Goal: Information Seeking & Learning: Learn about a topic

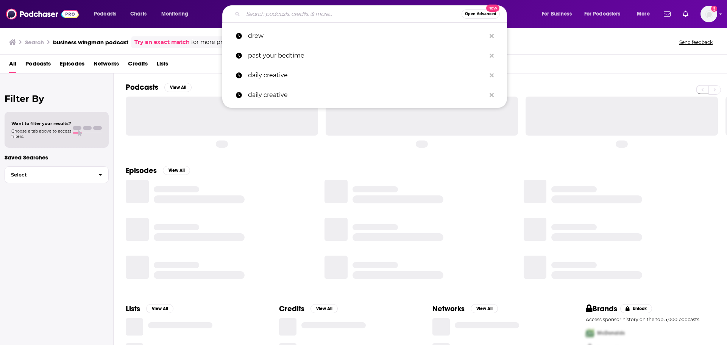
click at [341, 13] on input "Search podcasts, credits, & more..." at bounding box center [352, 14] width 219 height 12
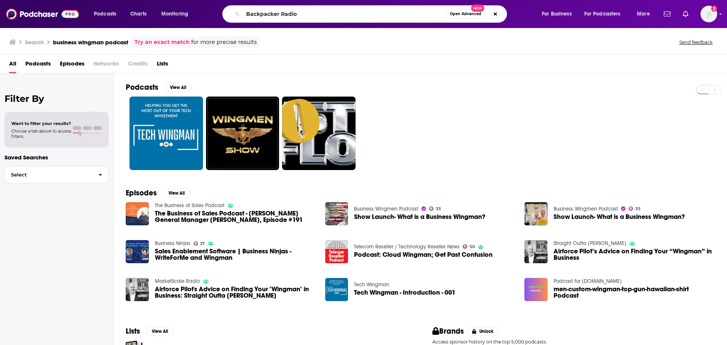
type input "Backpacker Radio"
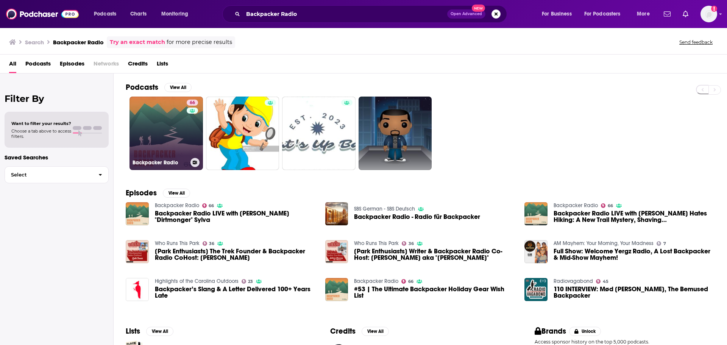
click at [151, 132] on link "66 Backpacker Radio" at bounding box center [167, 134] width 74 height 74
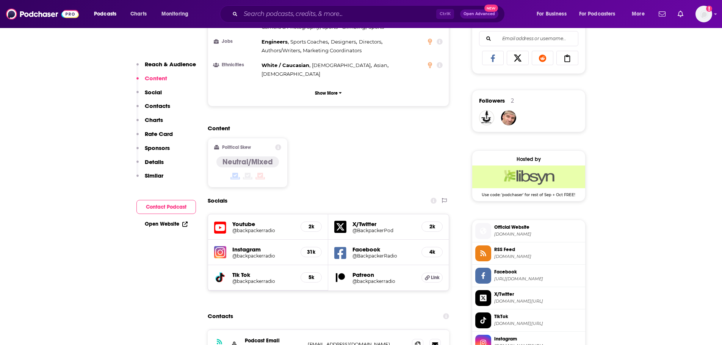
scroll to position [606, 0]
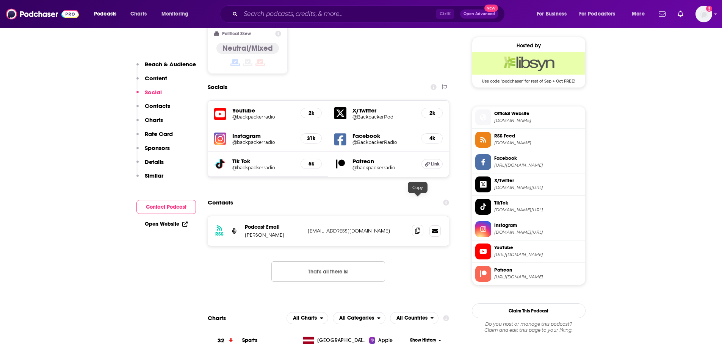
click at [415, 228] on icon at bounding box center [417, 231] width 5 height 6
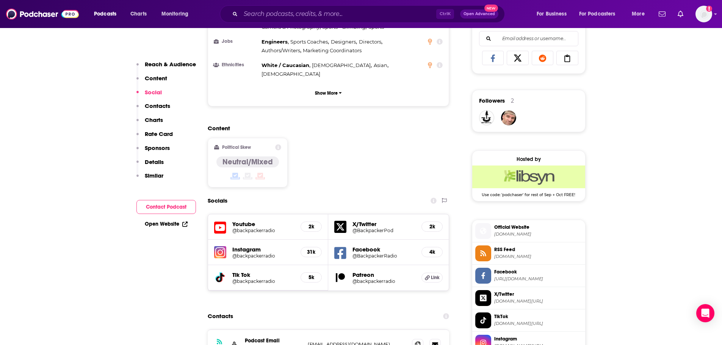
scroll to position [568, 0]
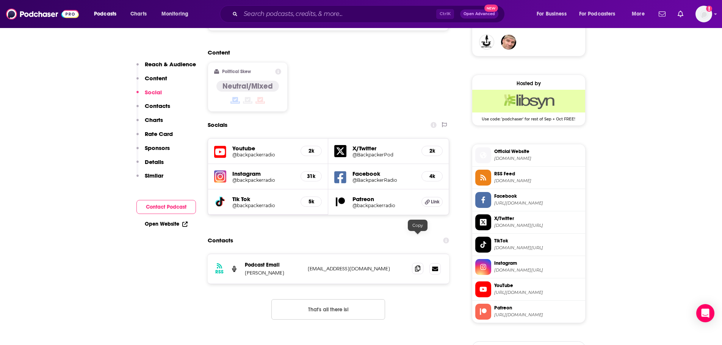
click at [418, 266] on icon at bounding box center [417, 269] width 5 height 6
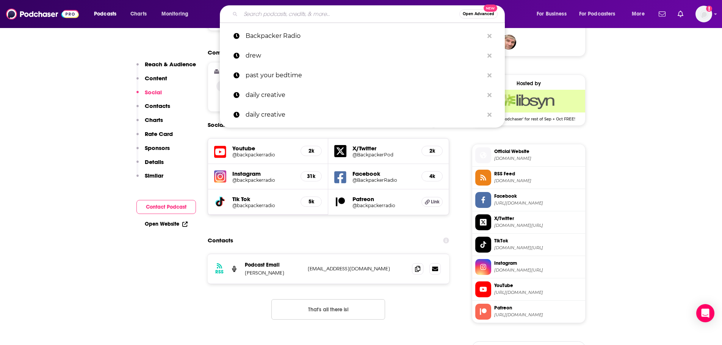
click at [326, 13] on input "Search podcasts, credits, & more..." at bounding box center [350, 14] width 219 height 12
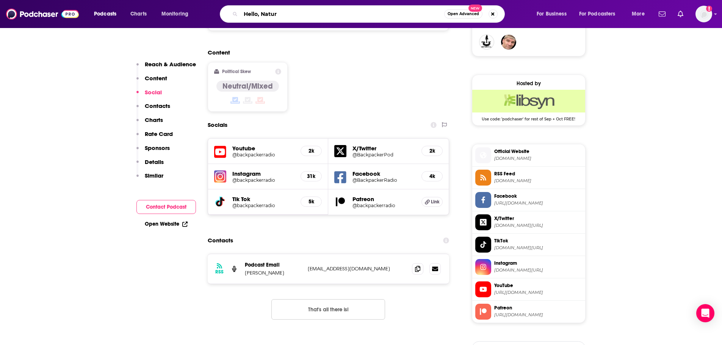
type input "Hello, Nature"
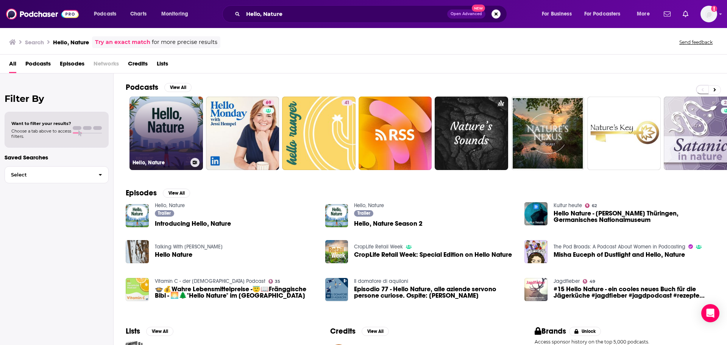
click at [175, 136] on link "Hello, Nature" at bounding box center [167, 134] width 74 height 74
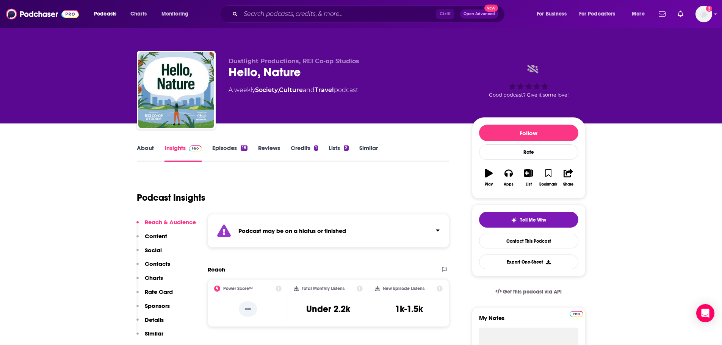
click at [218, 149] on link "Episodes 18" at bounding box center [229, 152] width 35 height 17
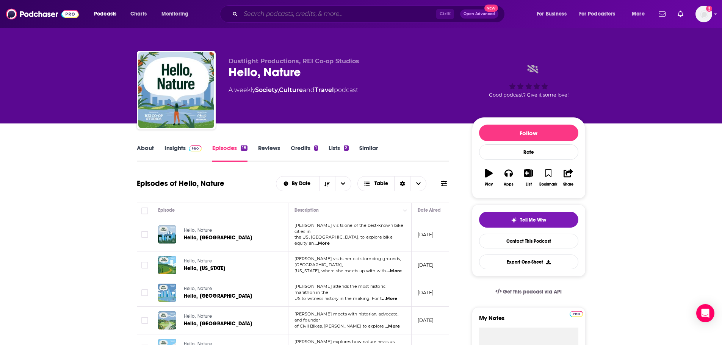
click at [276, 15] on input "Search podcasts, credits, & more..." at bounding box center [339, 14] width 196 height 12
paste input "The By Land Podcast"
type input "The By Land Podcast"
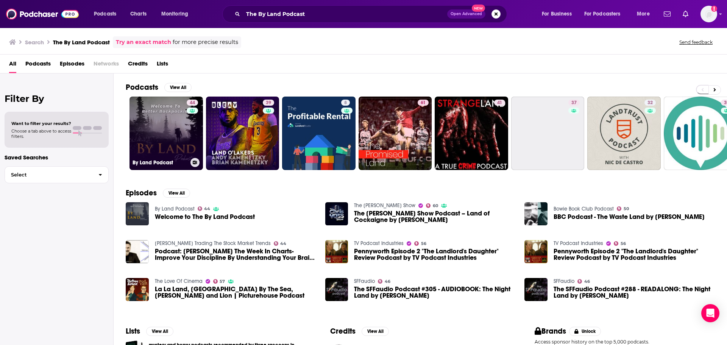
click at [179, 137] on link "44 By Land Podcast" at bounding box center [167, 134] width 74 height 74
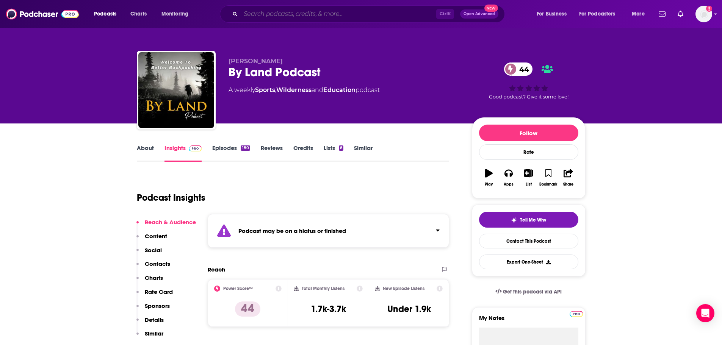
click at [300, 16] on input "Search podcasts, credits, & more..." at bounding box center [339, 14] width 196 height 12
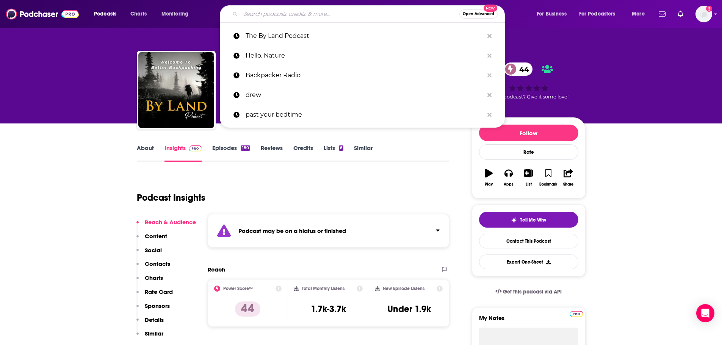
paste input "The Sharp End"
type input "The Sharp End"
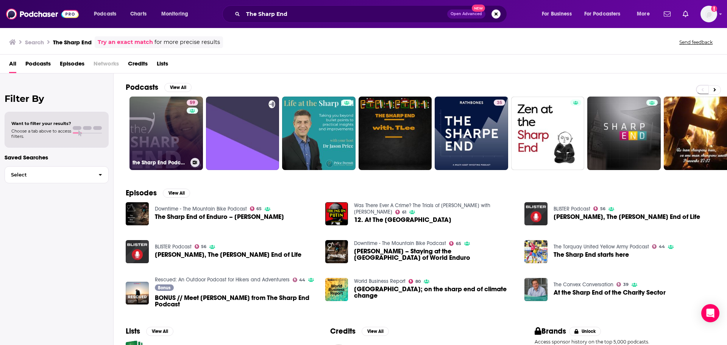
click at [161, 127] on link "59 the Sharp End Podcast" at bounding box center [167, 134] width 74 height 74
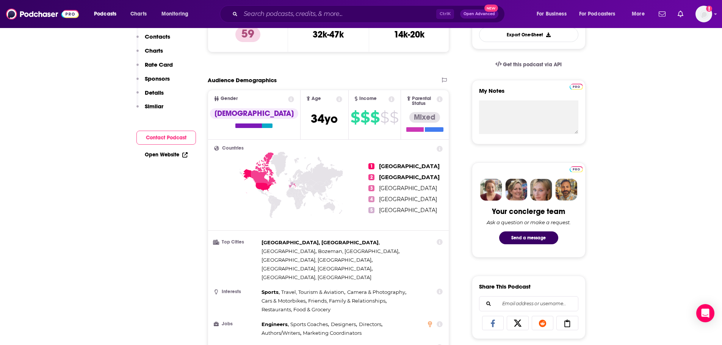
scroll to position [76, 0]
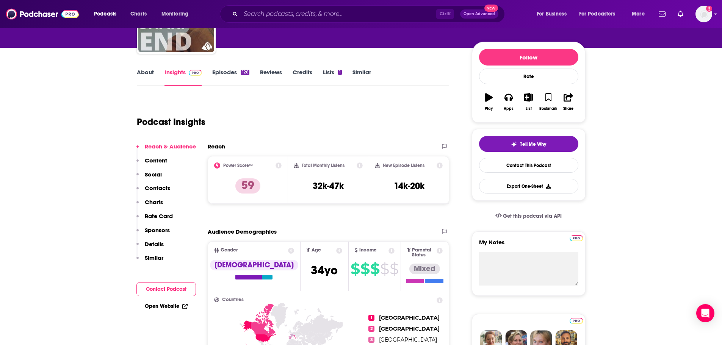
click at [147, 70] on link "About" at bounding box center [145, 77] width 17 height 17
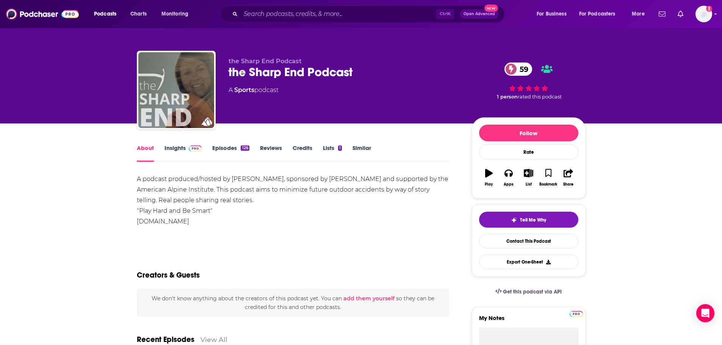
click at [175, 148] on link "Insights" at bounding box center [183, 152] width 38 height 17
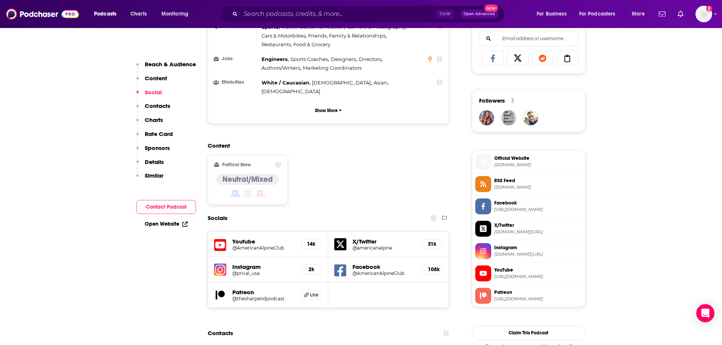
scroll to position [606, 0]
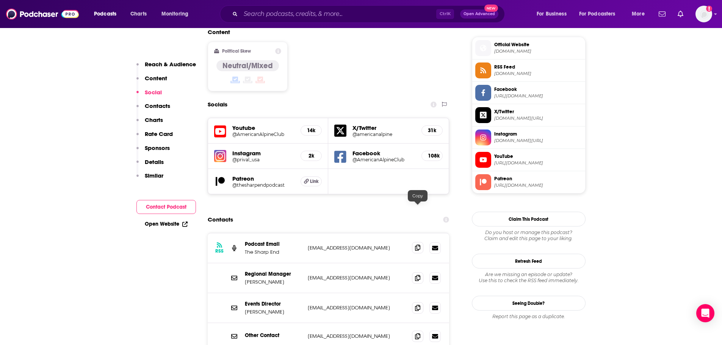
click at [418, 245] on icon at bounding box center [417, 248] width 5 height 6
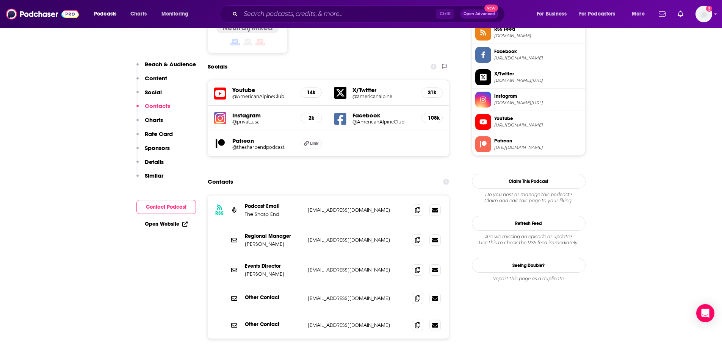
scroll to position [682, 0]
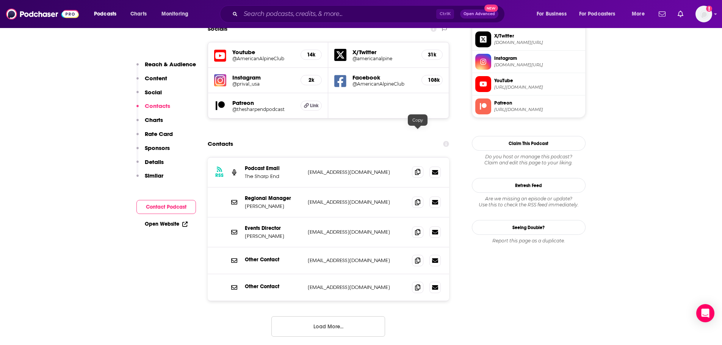
click at [416, 169] on icon at bounding box center [417, 172] width 5 height 6
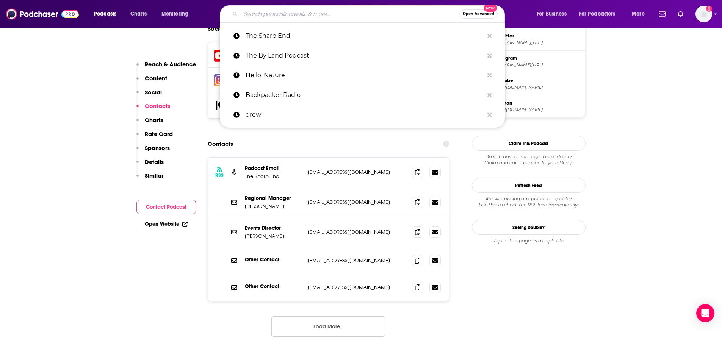
click at [287, 16] on input "Search podcasts, credits, & more..." at bounding box center [350, 14] width 219 height 12
paste input "The Fine Line"
type input "The Fine Line"
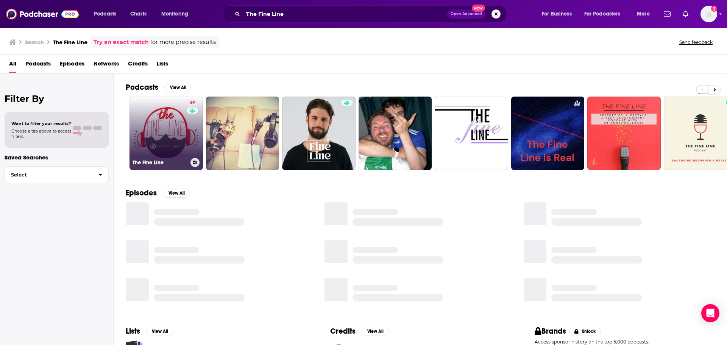
click at [166, 143] on link "49 The Fine Line" at bounding box center [167, 134] width 74 height 74
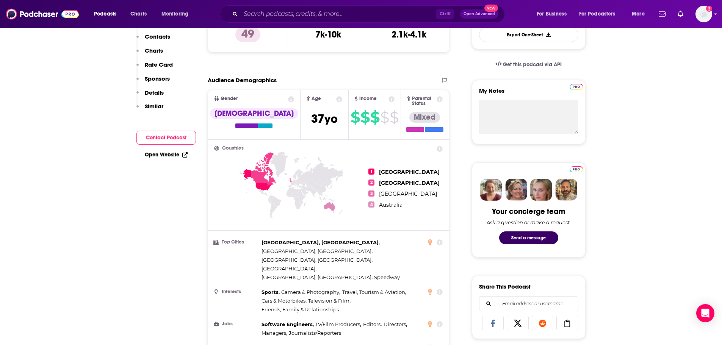
scroll to position [38, 0]
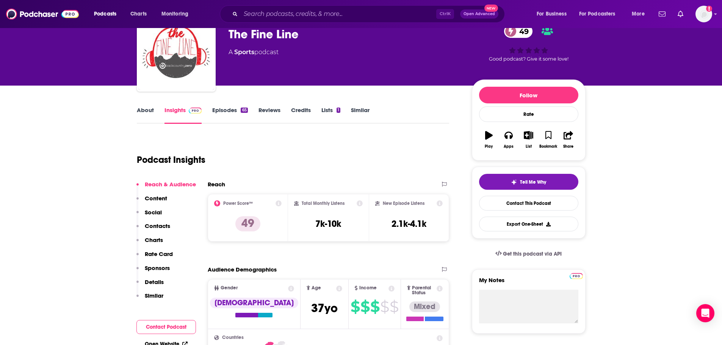
click at [141, 110] on link "About" at bounding box center [145, 114] width 17 height 17
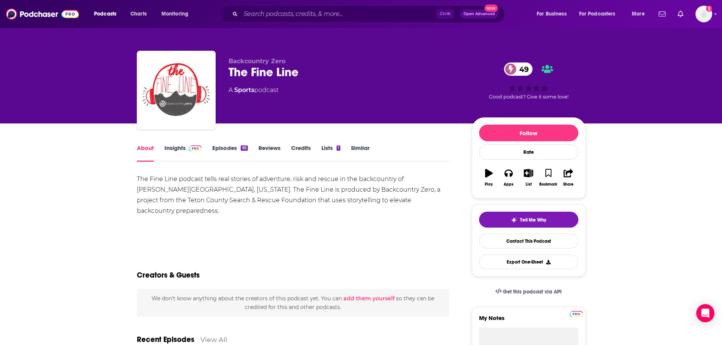
click at [179, 147] on link "Insights" at bounding box center [183, 152] width 38 height 17
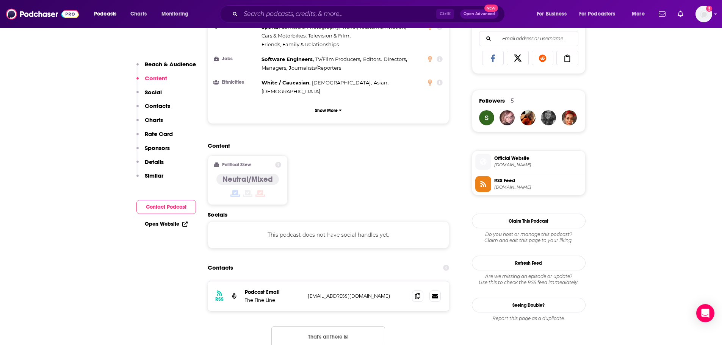
scroll to position [530, 0]
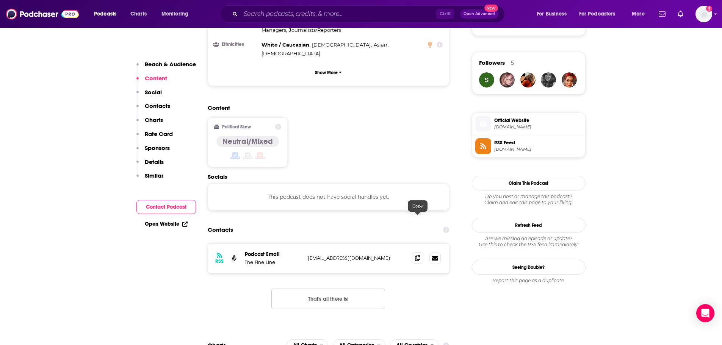
click at [416, 255] on icon at bounding box center [417, 258] width 5 height 6
click at [419, 255] on icon at bounding box center [417, 258] width 5 height 6
click at [288, 16] on input "Search podcasts, credits, & more..." at bounding box center [339, 14] width 196 height 12
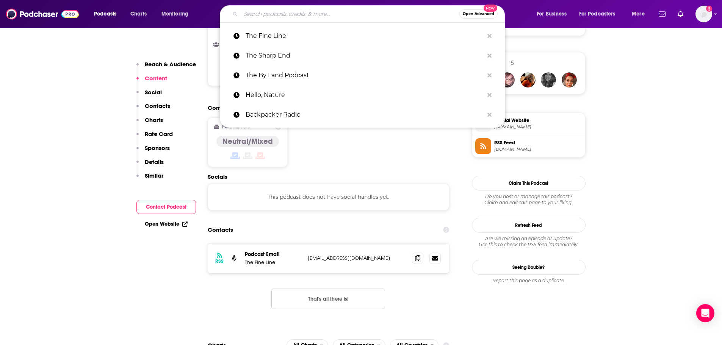
paste input "Cascade Hiker Podcast"
type input "Cascade Hiker Podcast"
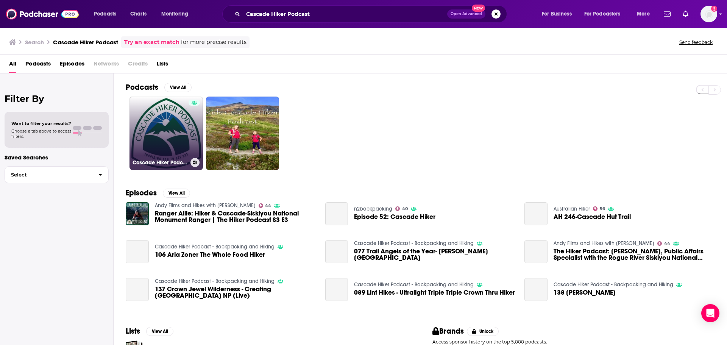
click at [187, 123] on link "Cascade Hiker Podcast - Backpacking and Hiking" at bounding box center [167, 134] width 74 height 74
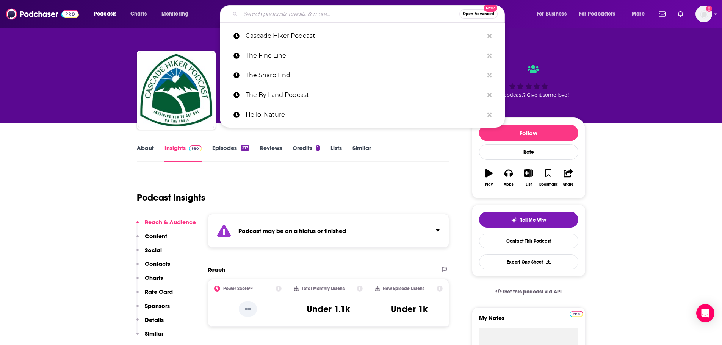
click at [278, 14] on input "Search podcasts, credits, & more..." at bounding box center [350, 14] width 219 height 12
paste input "By Land Podcast"
type input "By Land Podcast"
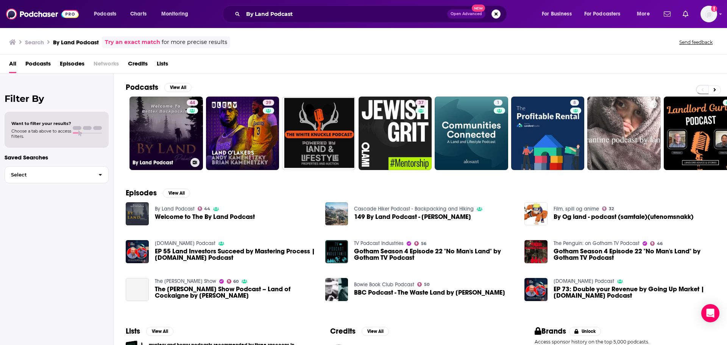
click at [175, 131] on link "44 By Land Podcast" at bounding box center [167, 134] width 74 height 74
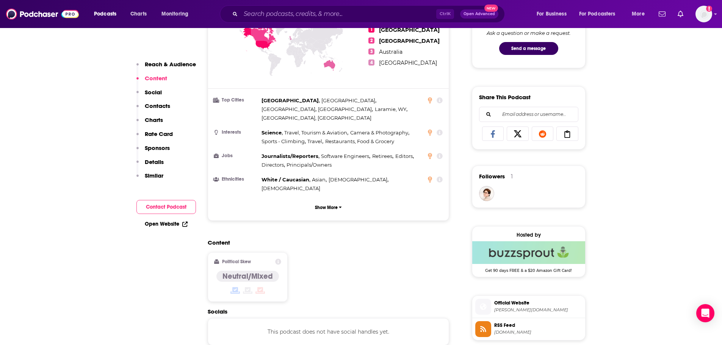
scroll to position [530, 0]
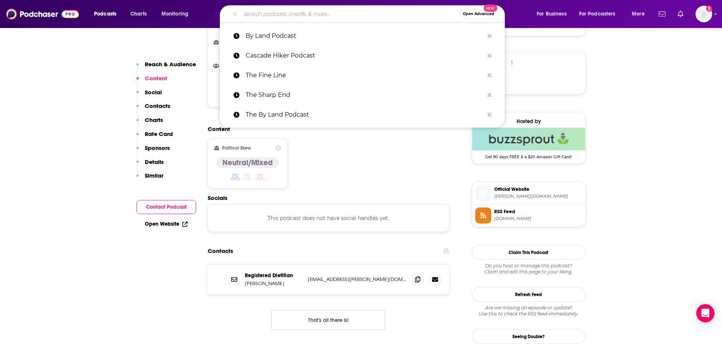
click at [292, 9] on input "Search podcasts, credits, & more..." at bounding box center [350, 14] width 219 height 12
paste input "She Explores"
type input "She Explores"
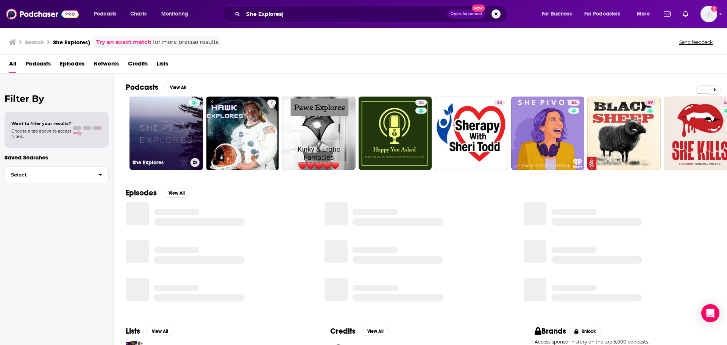
click at [178, 128] on link "She Explores" at bounding box center [167, 134] width 74 height 74
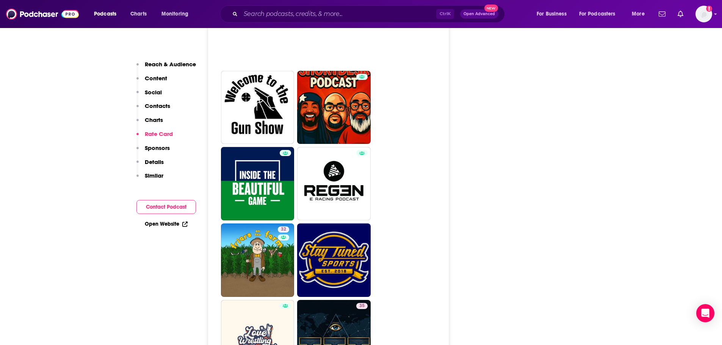
scroll to position [1402, 0]
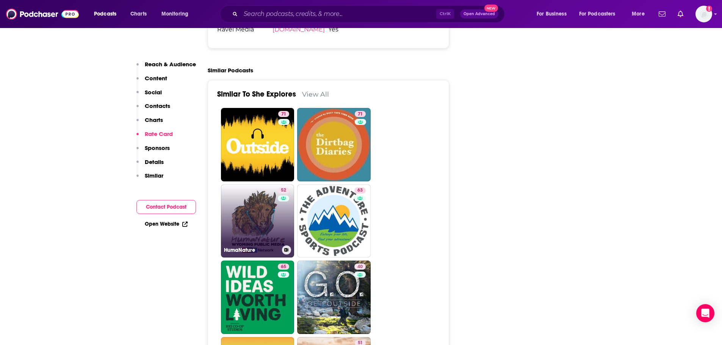
click at [266, 185] on link "52 HumaNature" at bounding box center [258, 222] width 74 height 74
type input "[URL][DOMAIN_NAME]"
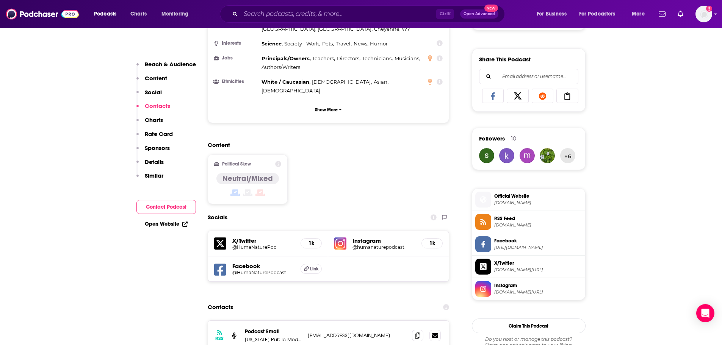
scroll to position [644, 0]
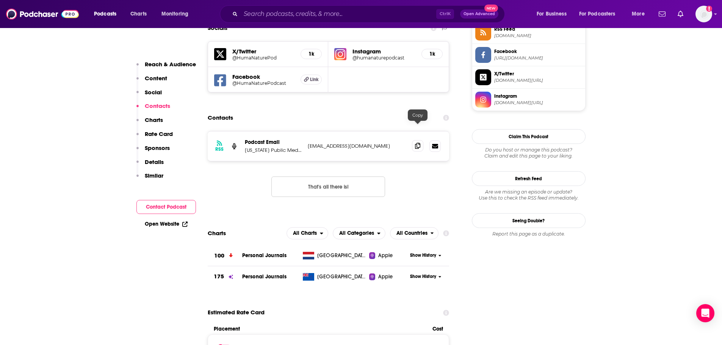
click at [415, 140] on span at bounding box center [417, 145] width 11 height 11
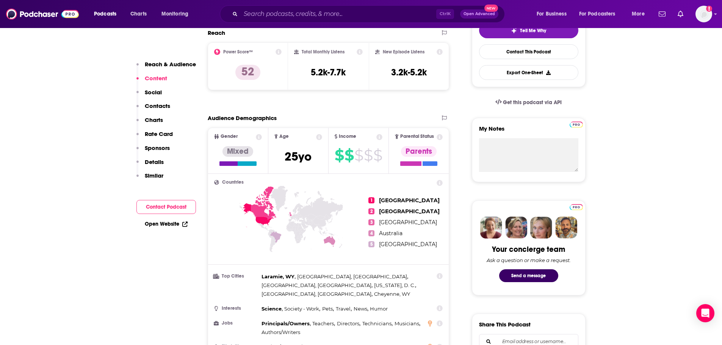
scroll to position [0, 0]
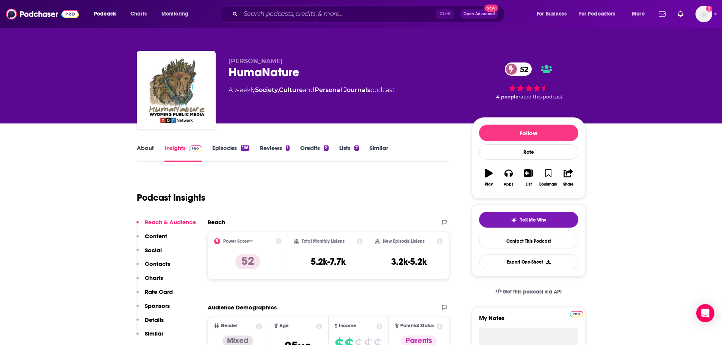
click at [149, 148] on link "About" at bounding box center [145, 152] width 17 height 17
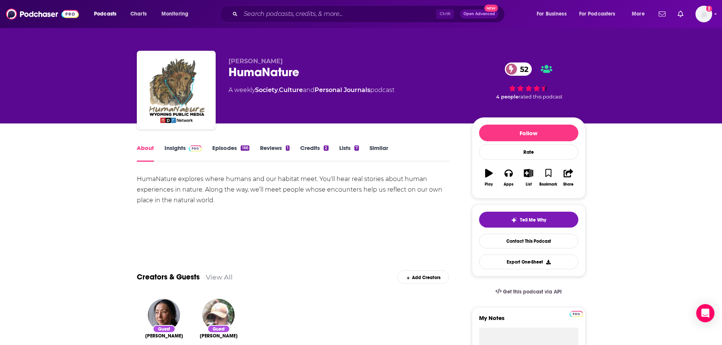
click at [175, 150] on link "Insights" at bounding box center [183, 152] width 38 height 17
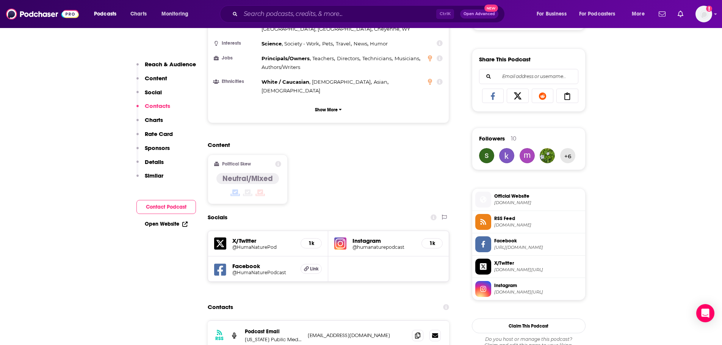
scroll to position [606, 0]
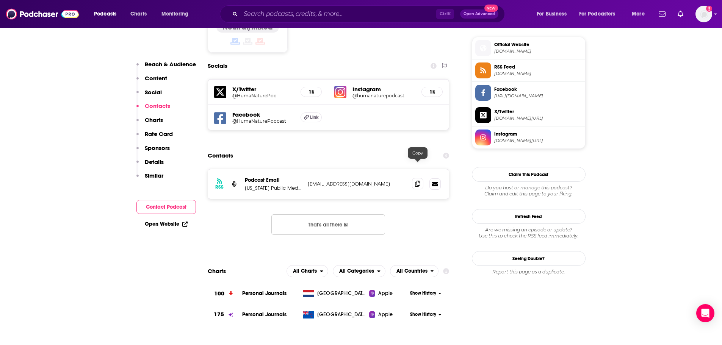
click at [417, 181] on icon at bounding box center [417, 184] width 5 height 6
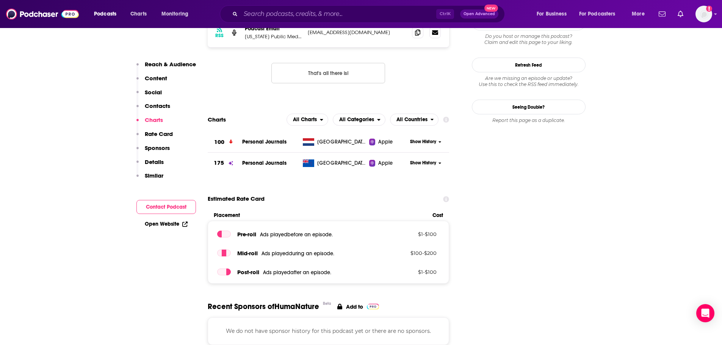
scroll to position [530, 0]
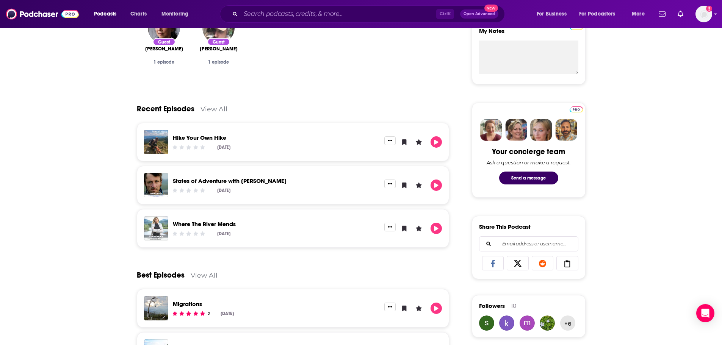
scroll to position [22, 0]
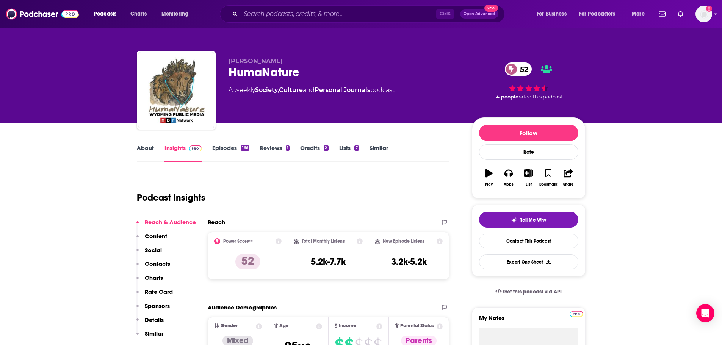
type input "[URL][DOMAIN_NAME]"
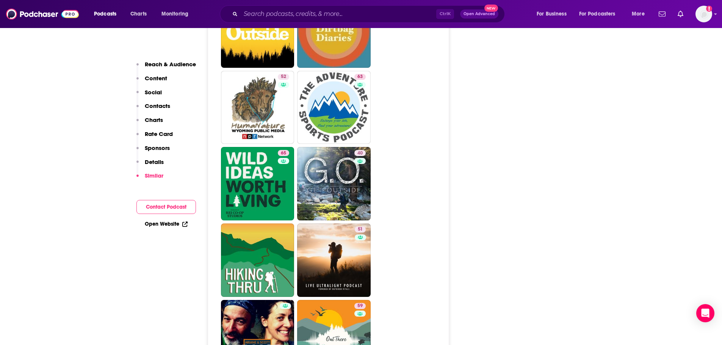
scroll to position [1478, 0]
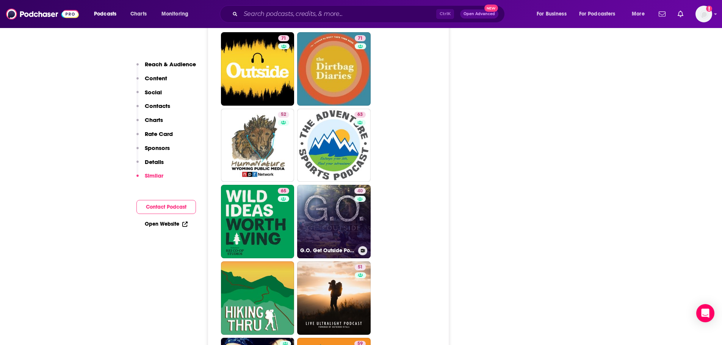
click at [318, 185] on link "40 G.O. Get Outside Podcast - Everyday Active People Outdoors" at bounding box center [334, 222] width 74 height 74
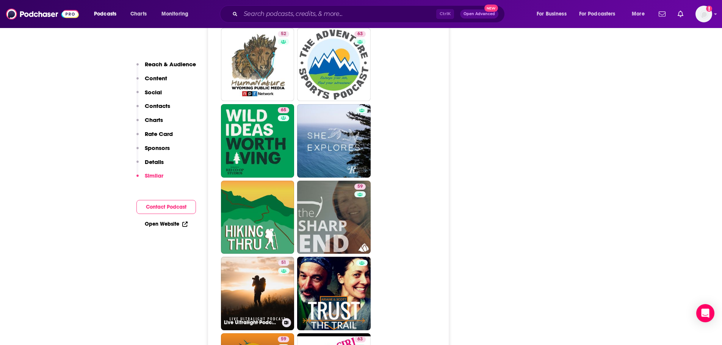
scroll to position [1478, 0]
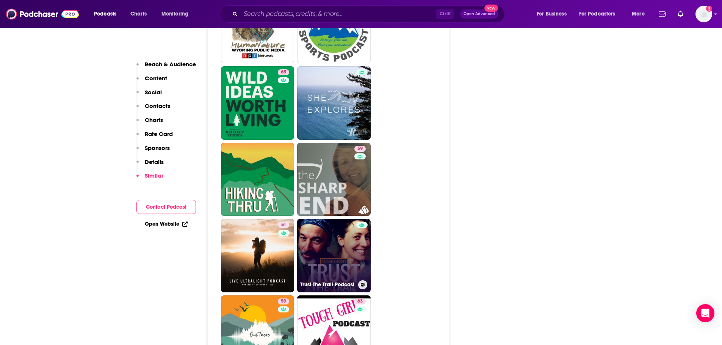
click at [333, 219] on link "Trust The Trail Podcast" at bounding box center [334, 256] width 74 height 74
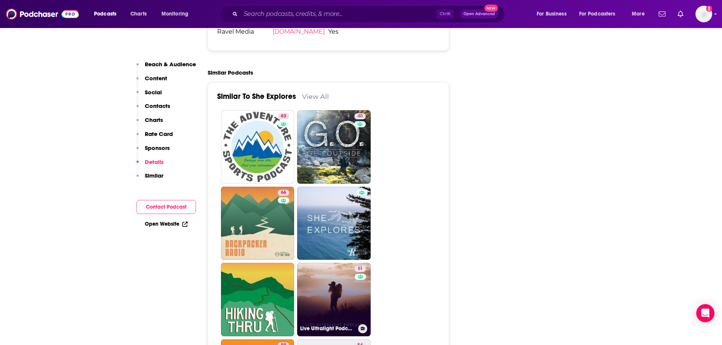
scroll to position [1553, 0]
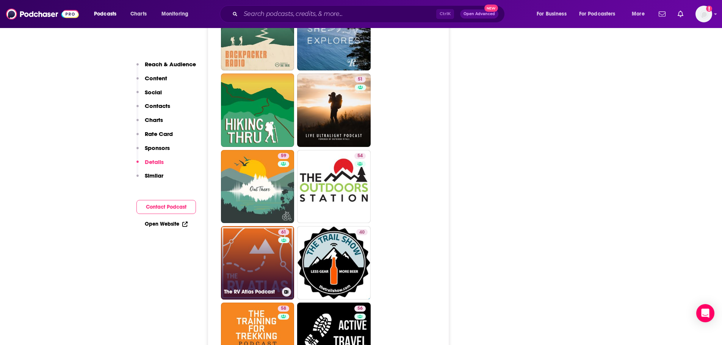
click at [247, 229] on link "61 The RV Atlas Podcast" at bounding box center [258, 263] width 74 height 74
type input "[URL][DOMAIN_NAME]"
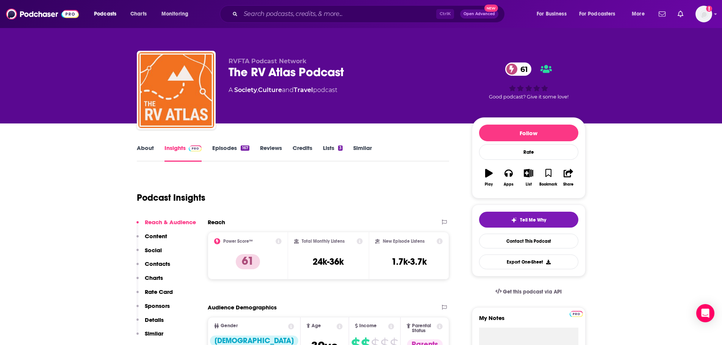
click at [142, 151] on link "About" at bounding box center [145, 152] width 17 height 17
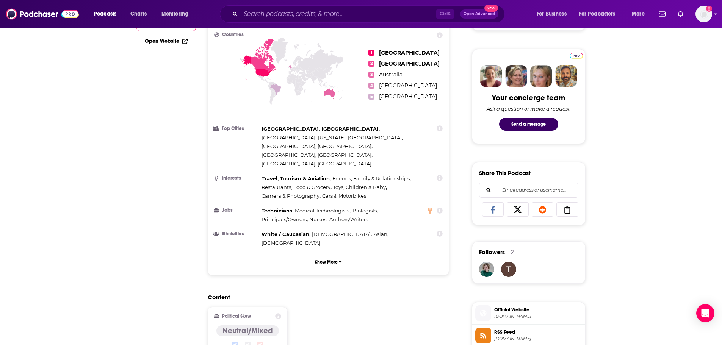
scroll to position [76, 0]
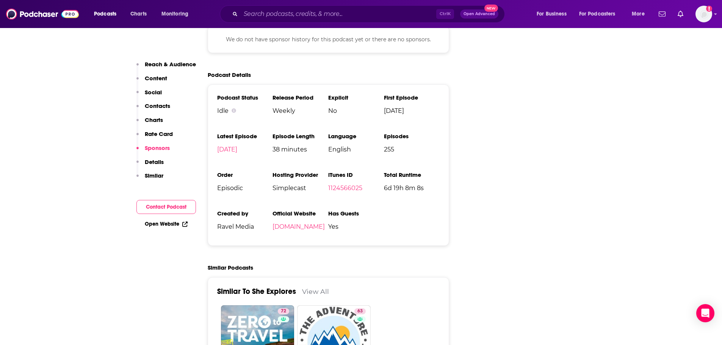
scroll to position [1516, 0]
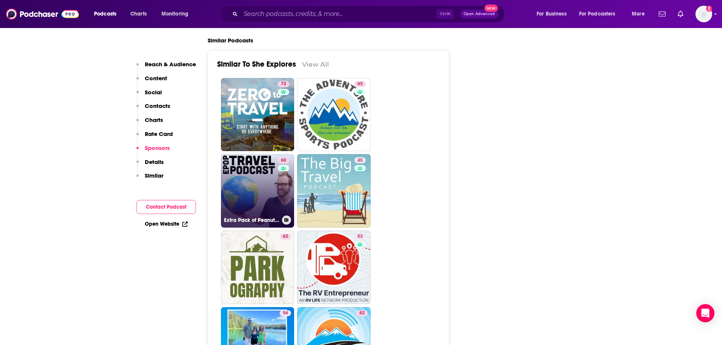
click at [233, 154] on link "60 Extra Pack of Peanuts Travel Podcast" at bounding box center [258, 191] width 74 height 74
type input "[URL][DOMAIN_NAME]"
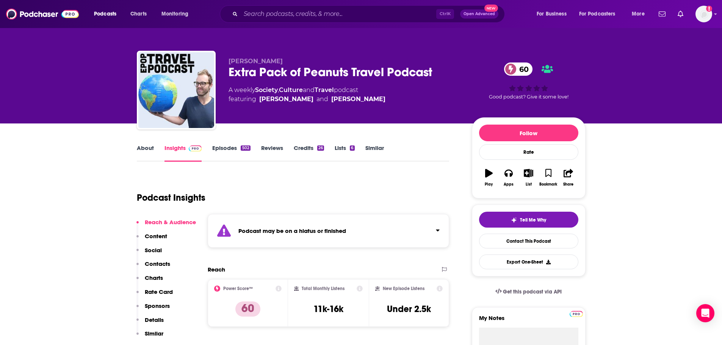
click at [280, 4] on div "Podcasts Charts Monitoring Ctrl K Open Advanced New For Business For Podcasters…" at bounding box center [361, 14] width 722 height 28
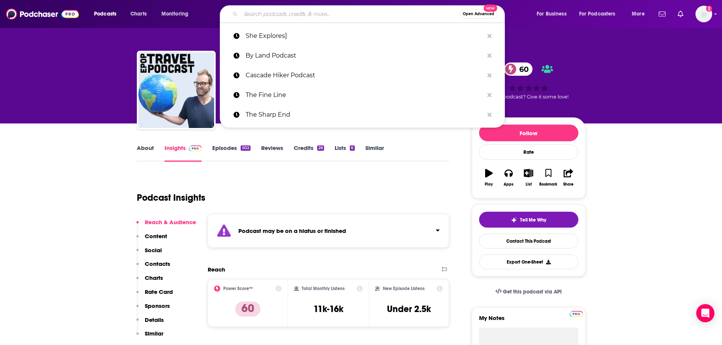
click at [281, 16] on input "Search podcasts, credits, & more..." at bounding box center [350, 14] width 219 height 12
paste input "Aspects of History,"
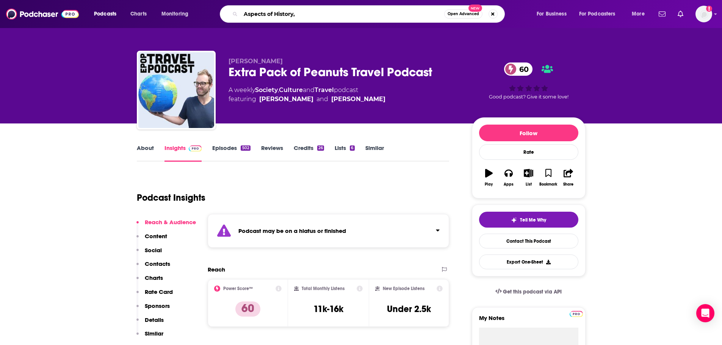
type input "Aspects of History"
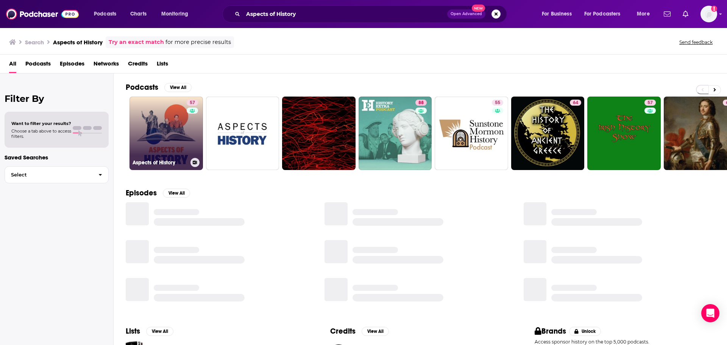
click at [193, 131] on div "57" at bounding box center [193, 129] width 13 height 58
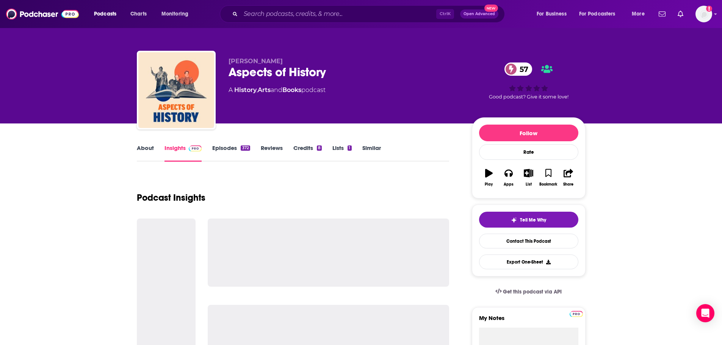
scroll to position [38, 0]
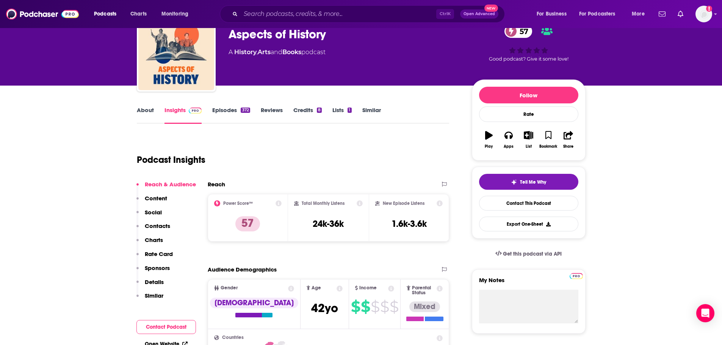
click at [149, 110] on link "About" at bounding box center [145, 114] width 17 height 17
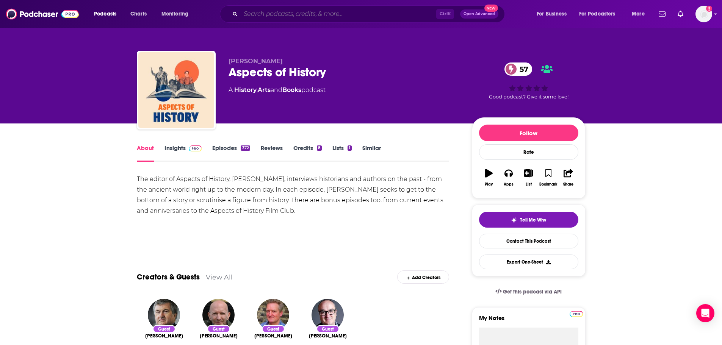
click at [284, 16] on input "Search podcasts, credits, & more..." at bounding box center [339, 14] width 196 height 12
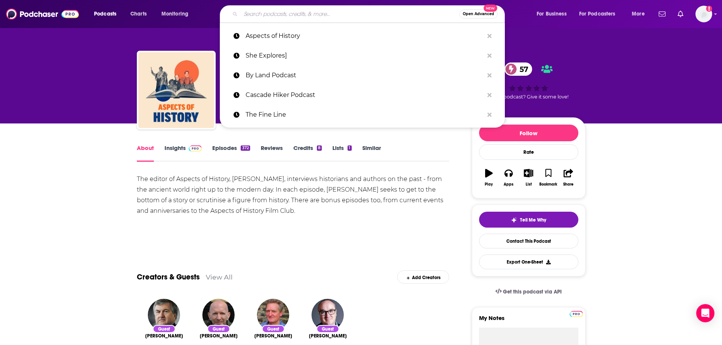
paste input "Stuff You Should Know"
type input "Stuff You Should Know"
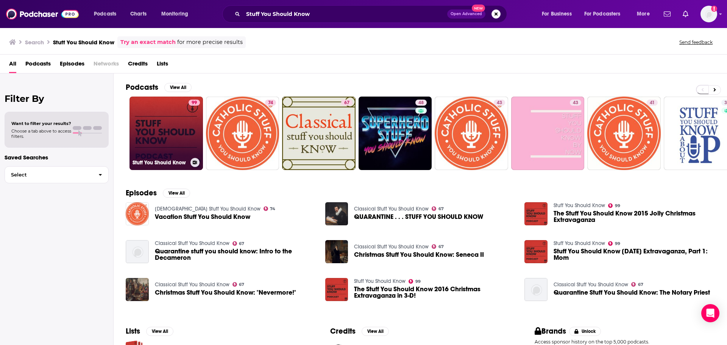
click at [181, 128] on link "99 Stuff You Should Know" at bounding box center [167, 134] width 74 height 74
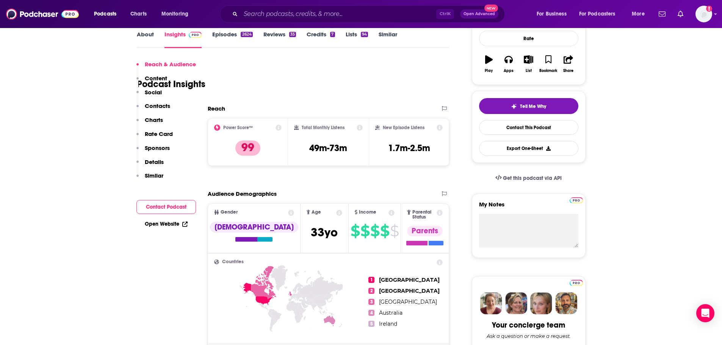
scroll to position [38, 0]
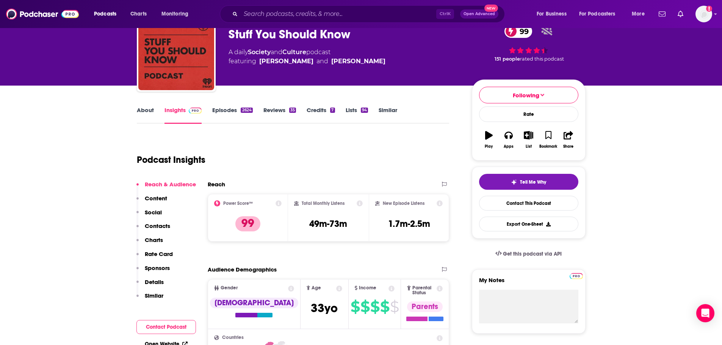
click at [142, 115] on link "About" at bounding box center [145, 114] width 17 height 17
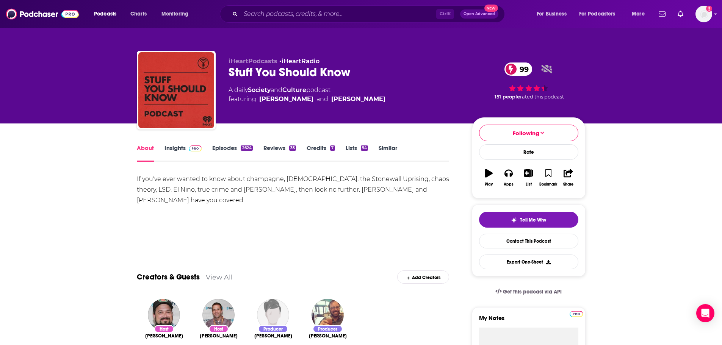
click at [178, 150] on link "Insights" at bounding box center [183, 152] width 38 height 17
